Goal: Find specific page/section: Find specific page/section

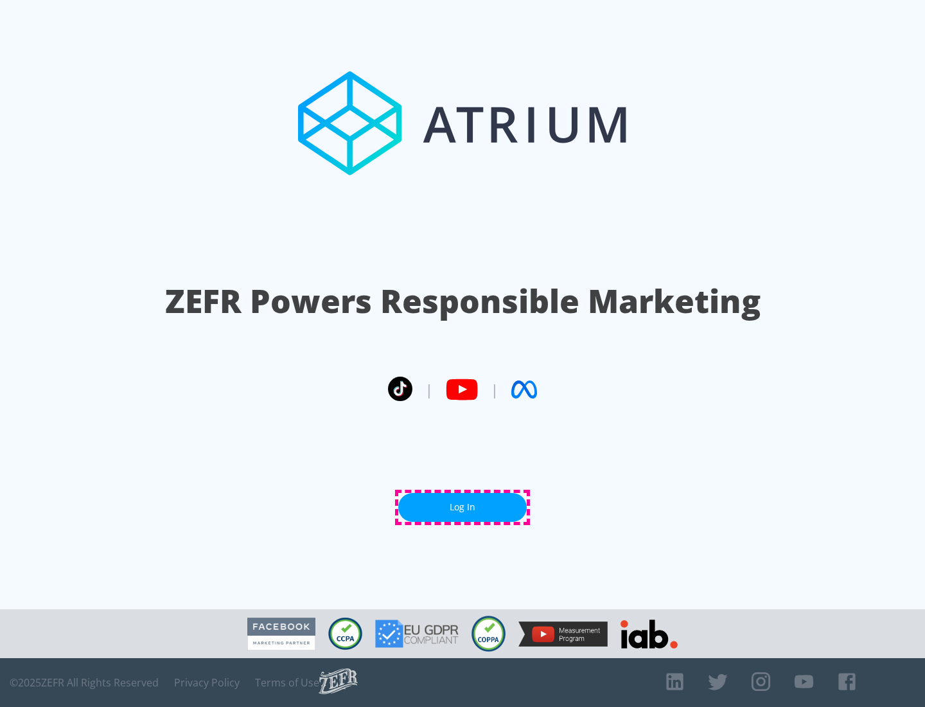
click at [462, 507] on link "Log In" at bounding box center [462, 507] width 128 height 29
